Goal: Task Accomplishment & Management: Manage account settings

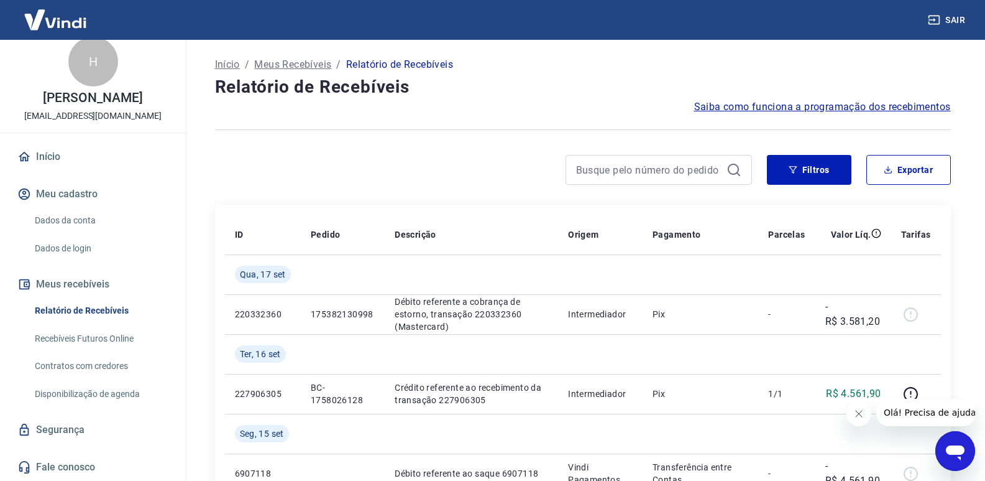
click at [49, 223] on link "Dados da conta" at bounding box center [100, 220] width 141 height 25
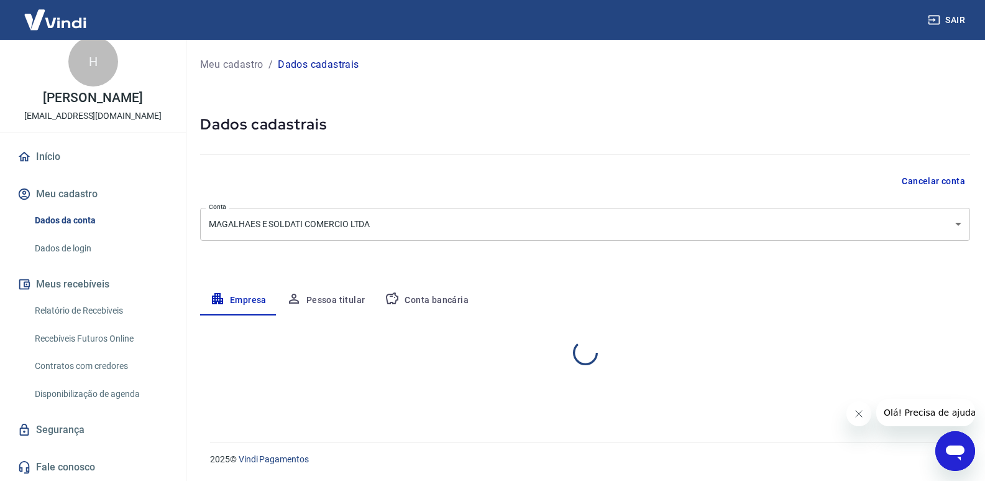
select select "MG"
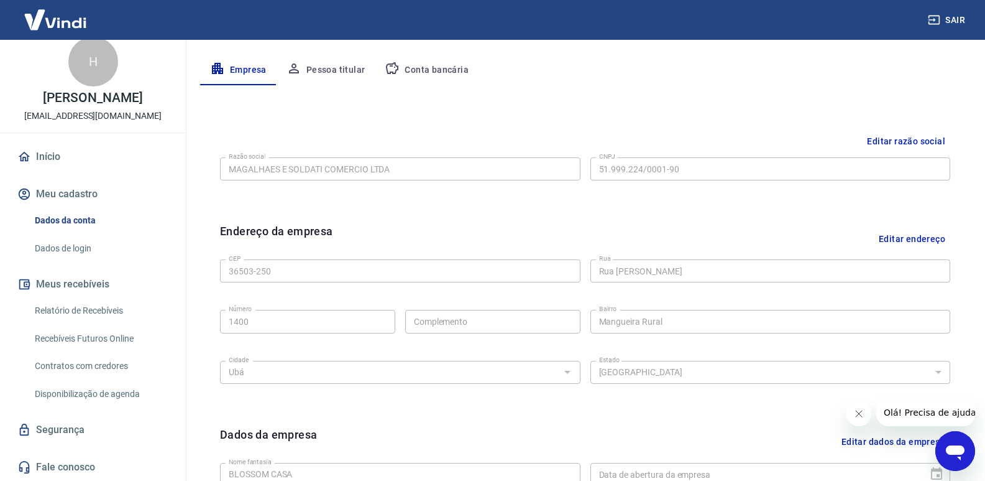
scroll to position [311, 0]
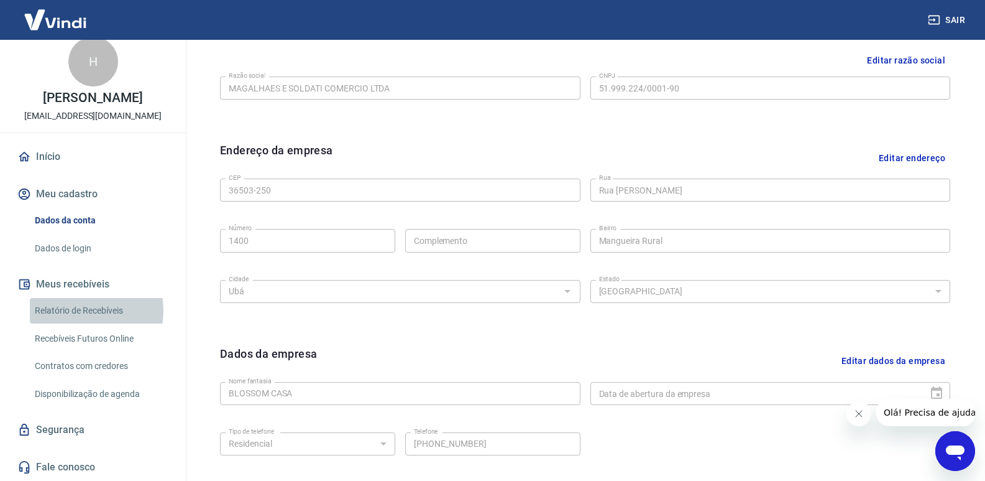
click at [82, 310] on link "Relatório de Recebíveis" at bounding box center [100, 310] width 141 height 25
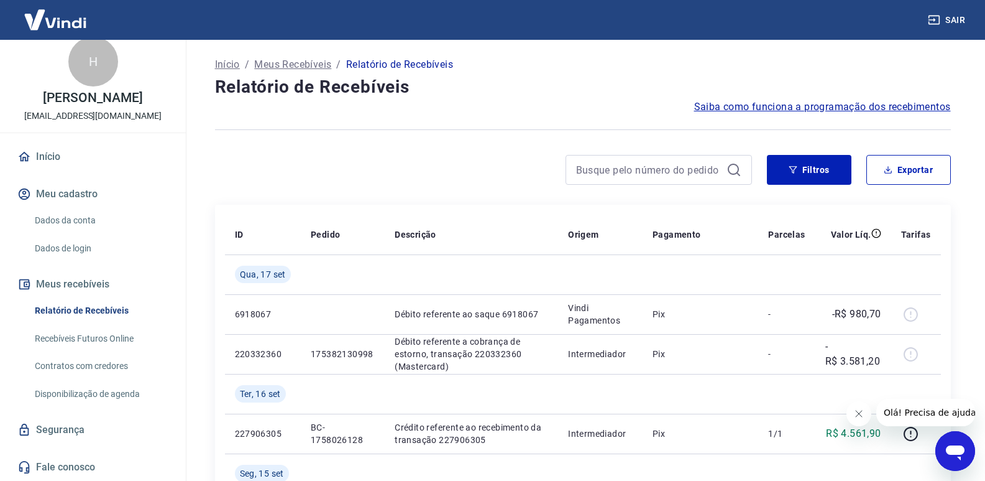
click at [85, 334] on link "Recebíveis Futuros Online" at bounding box center [100, 338] width 141 height 25
click at [85, 343] on link "Recebíveis Futuros Online" at bounding box center [100, 338] width 141 height 25
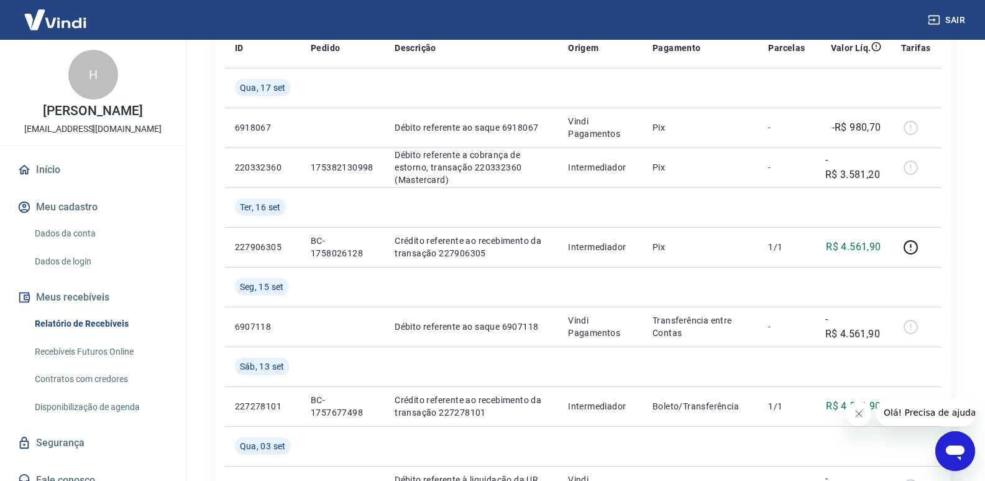
click at [75, 12] on img at bounding box center [55, 20] width 81 height 38
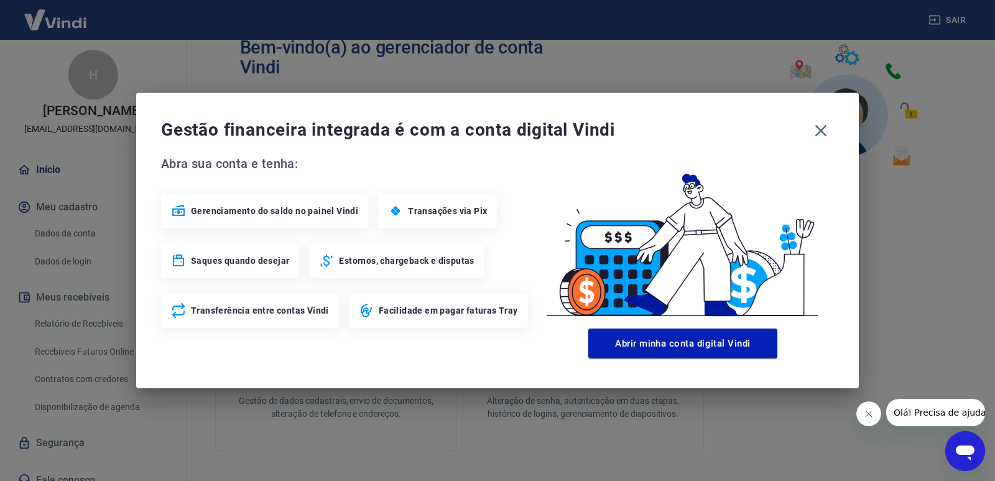
drag, startPoint x: 827, startPoint y: 129, endPoint x: 850, endPoint y: 151, distance: 31.7
click at [826, 131] on icon "button" at bounding box center [821, 131] width 20 height 20
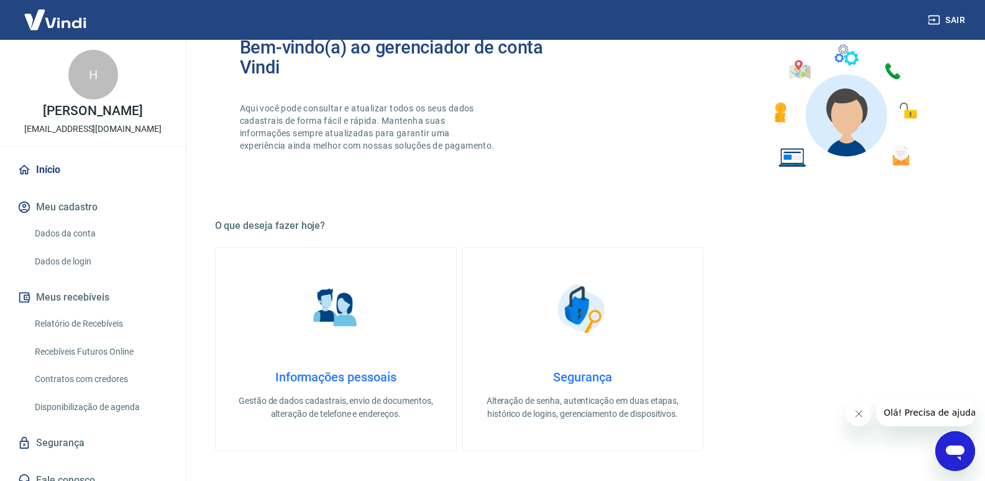
click at [50, 182] on link "Início" at bounding box center [93, 169] width 156 height 27
click at [50, 181] on link "Início" at bounding box center [93, 169] width 156 height 27
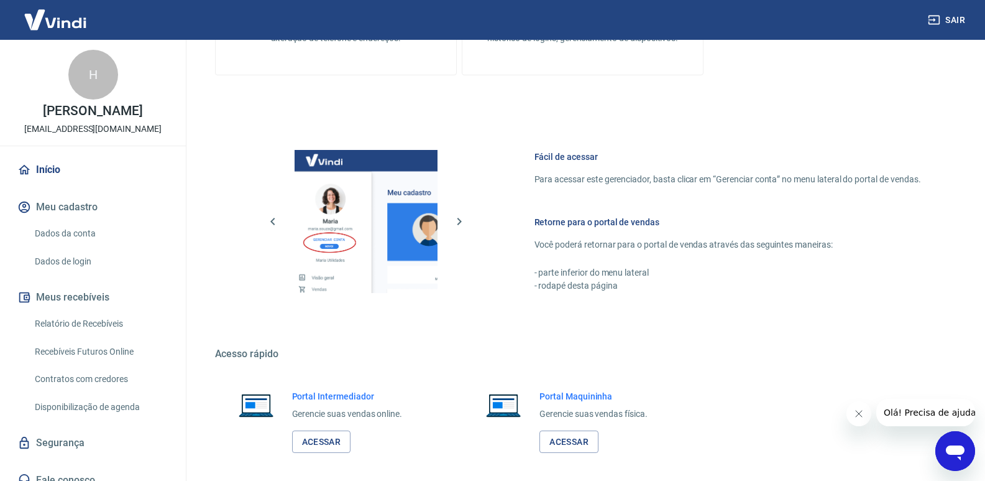
scroll to position [617, 0]
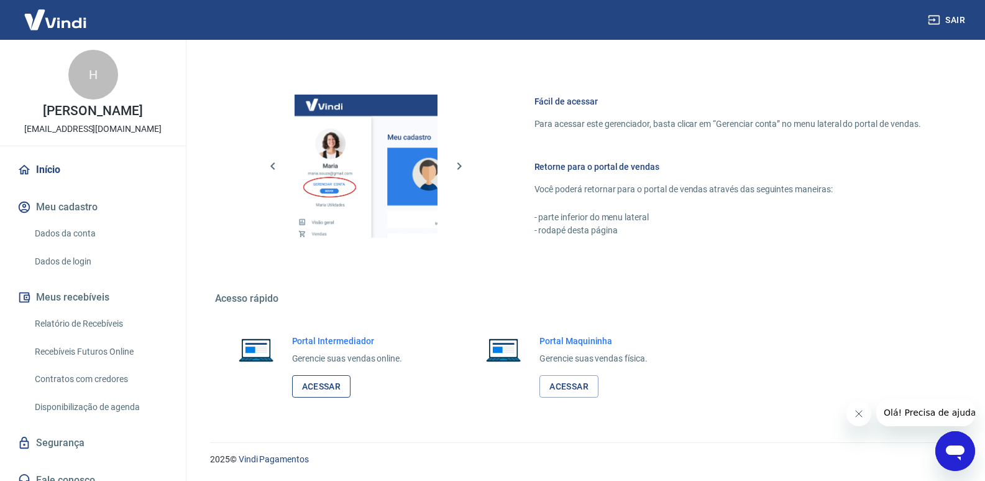
click at [303, 384] on link "Acessar" at bounding box center [321, 386] width 59 height 23
